Goal: Find specific page/section: Find specific page/section

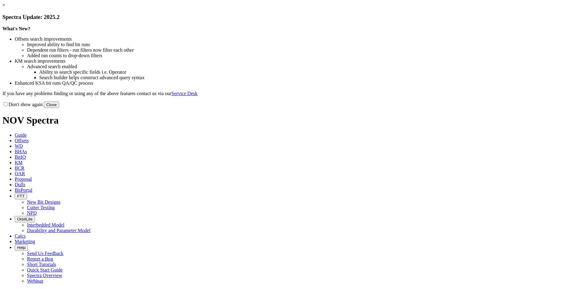
click at [5, 8] on link "×" at bounding box center [3, 4] width 3 height 5
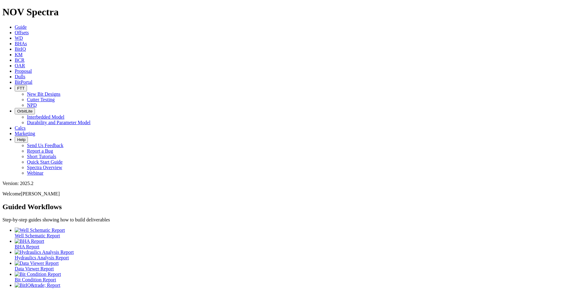
click at [29, 30] on span "Offsets" at bounding box center [22, 32] width 14 height 5
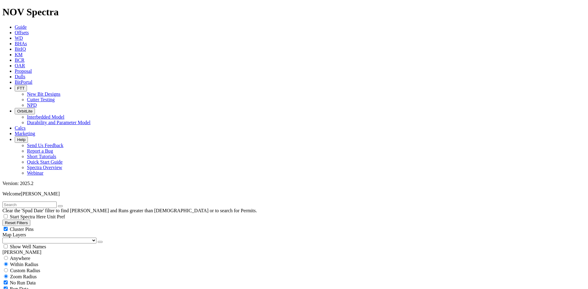
click at [46, 202] on input "text" at bounding box center [29, 205] width 54 height 6
type input "19163584"
click at [25, 74] on link "Dulls" at bounding box center [20, 76] width 11 height 5
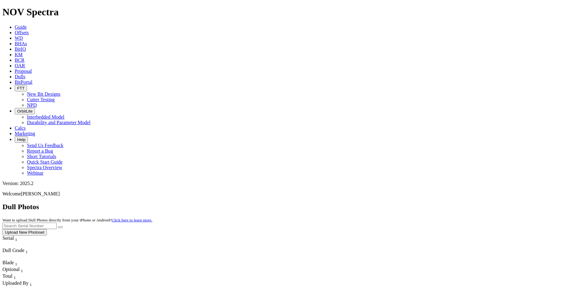
click at [57, 223] on input "text" at bounding box center [29, 226] width 54 height 6
click at [57, 223] on input "A" at bounding box center [29, 226] width 54 height 6
click at [58, 227] on button "submit" at bounding box center [60, 228] width 5 height 2
click at [57, 223] on input "A318368" at bounding box center [29, 226] width 54 height 6
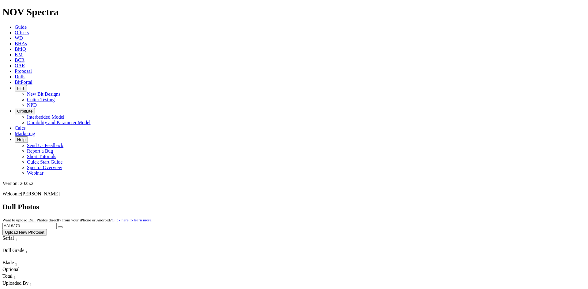
type input "A318370"
click at [60, 227] on icon "submit" at bounding box center [60, 227] width 0 height 0
click at [15, 24] on icon at bounding box center [15, 26] width 0 height 5
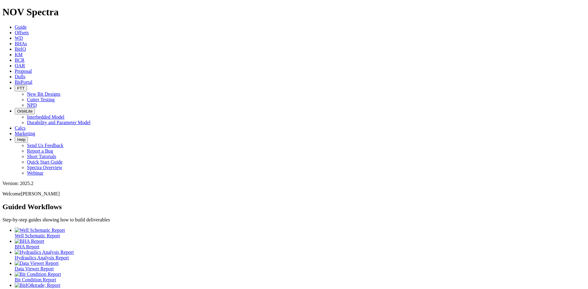
click at [15, 74] on icon at bounding box center [15, 76] width 0 height 5
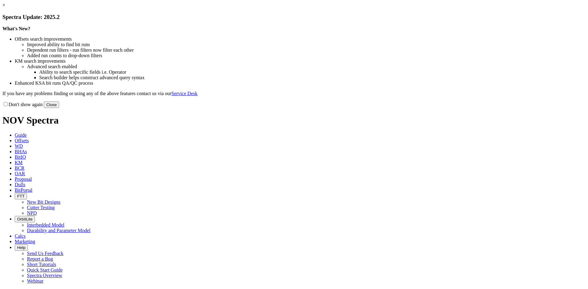
click at [59, 108] on button "Close" at bounding box center [51, 105] width 15 height 6
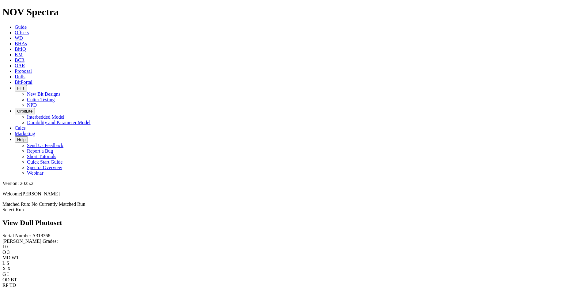
scroll to position [92, 0]
